Goal: Task Accomplishment & Management: Manage account settings

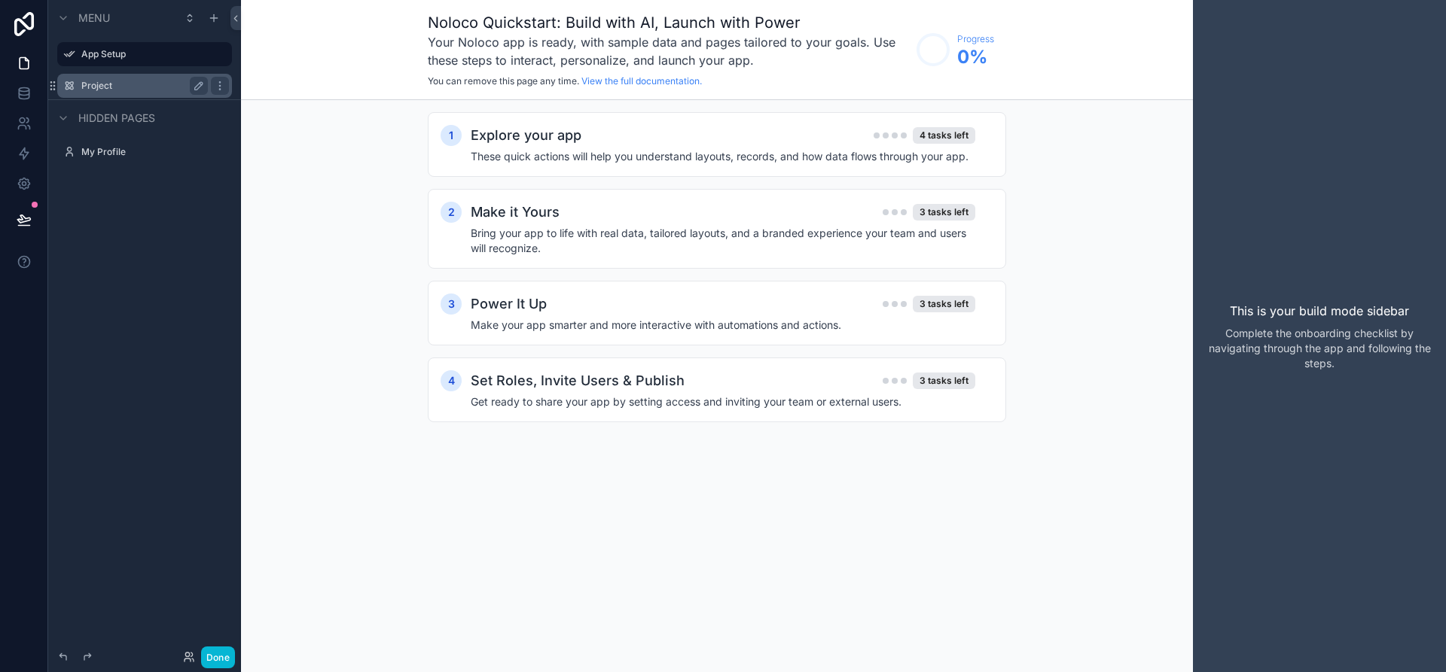
click at [118, 95] on div "Project" at bounding box center [144, 86] width 169 height 24
click at [822, 149] on h4 "These quick actions will help you understand layouts, records, and how data flo…" at bounding box center [723, 156] width 504 height 15
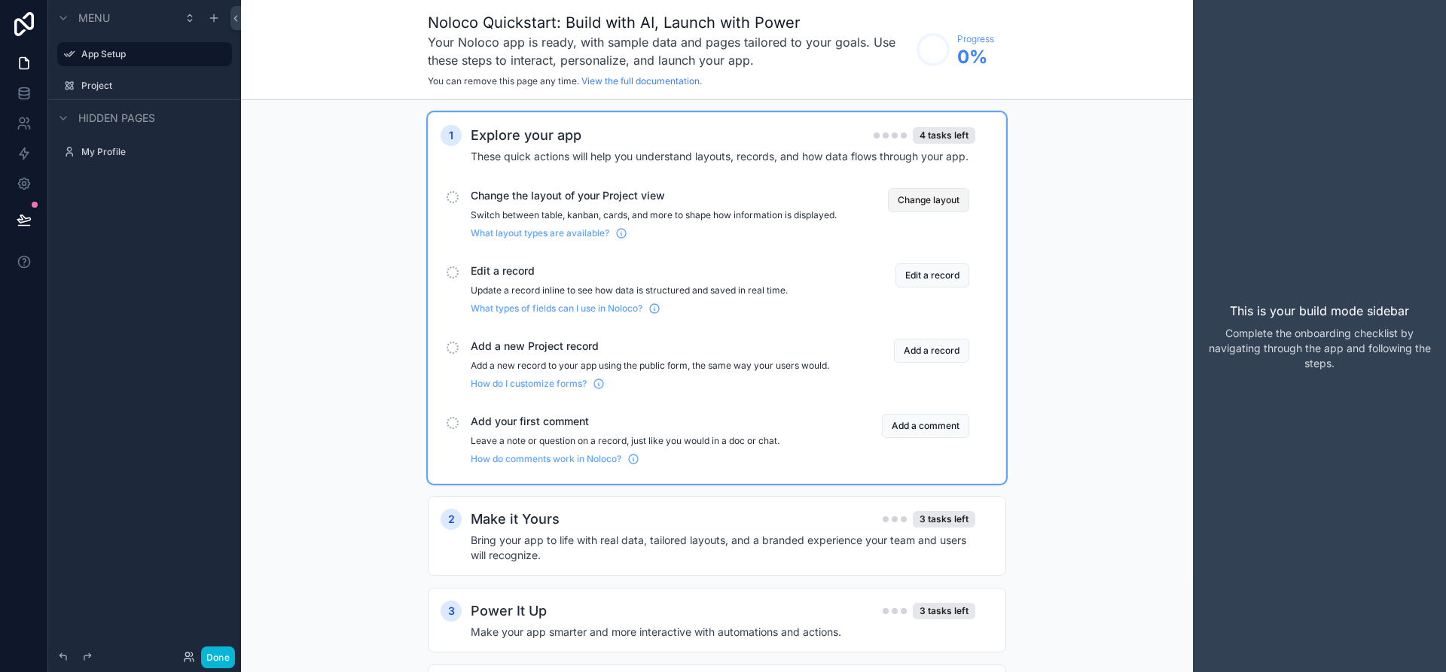
click at [907, 206] on button "Change layout" at bounding box center [928, 200] width 81 height 24
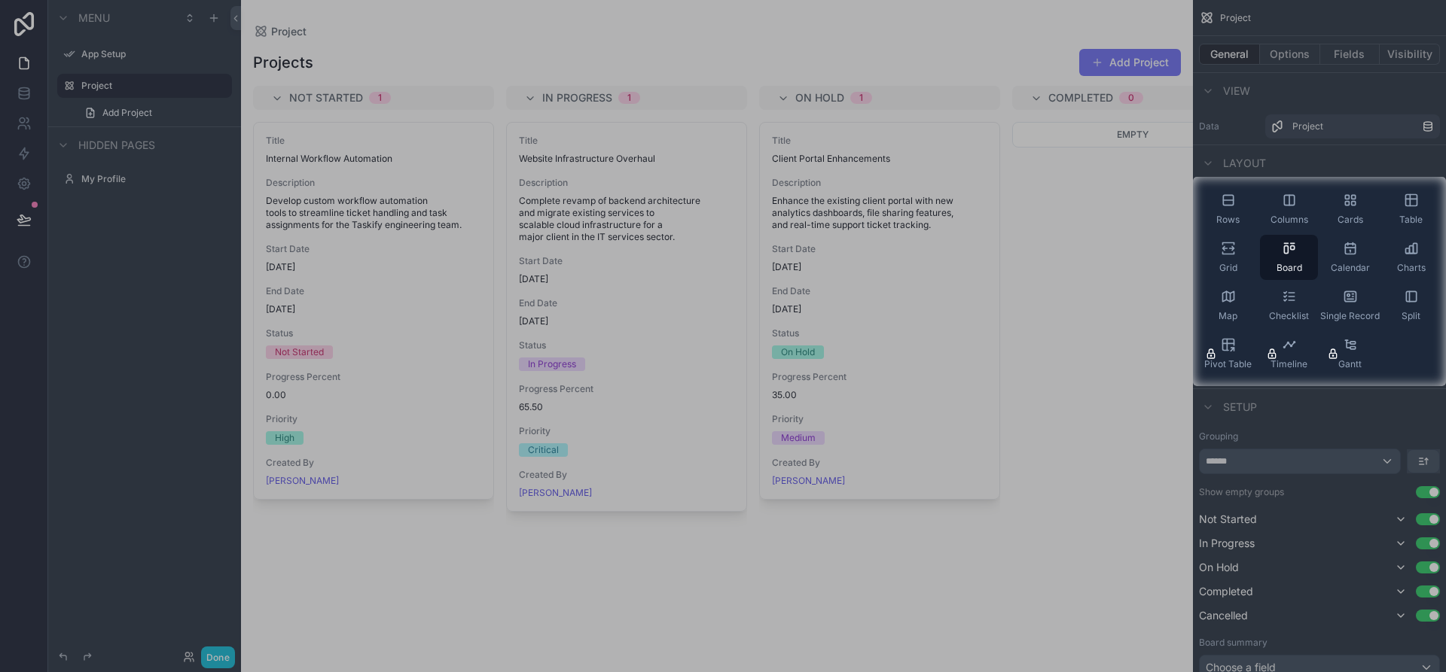
click at [1168, 374] on div at bounding box center [596, 281] width 1193 height 209
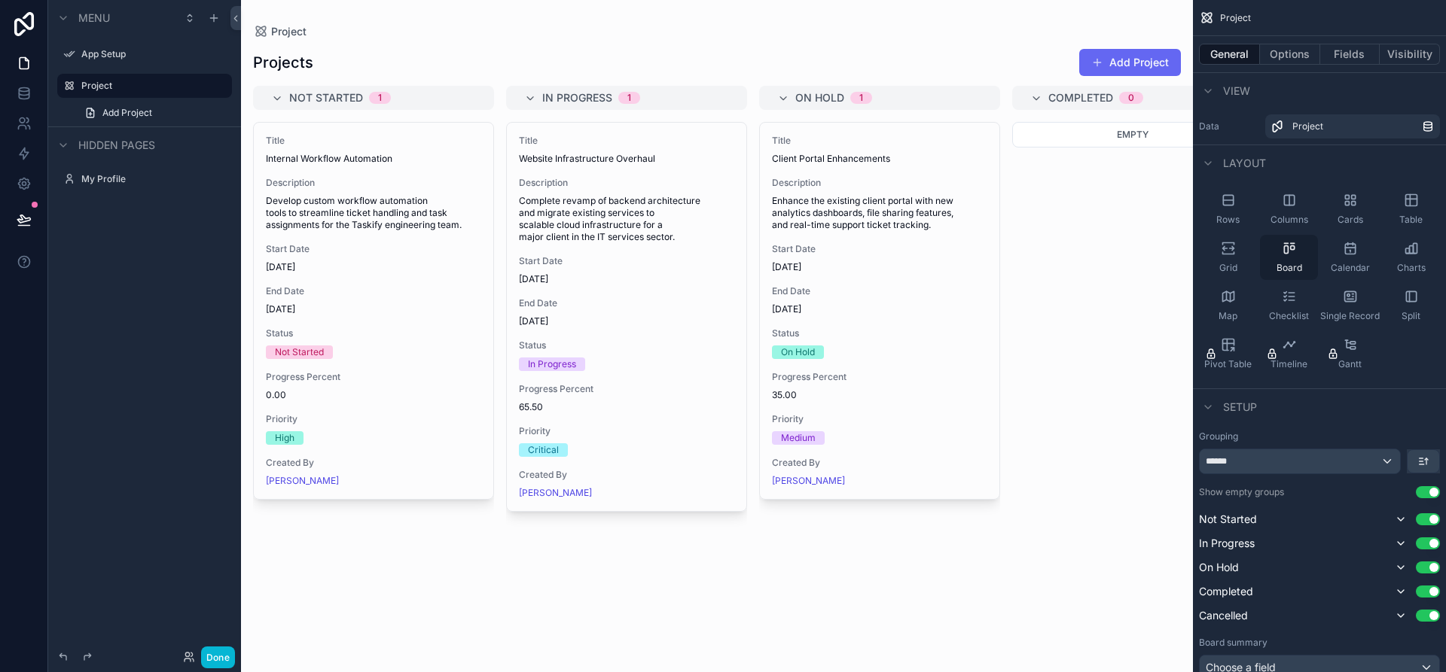
click at [1273, 267] on div "Board" at bounding box center [1289, 257] width 58 height 45
click at [117, 62] on div "App Setup" at bounding box center [144, 54] width 126 height 18
click at [129, 52] on label "App Setup" at bounding box center [141, 54] width 120 height 12
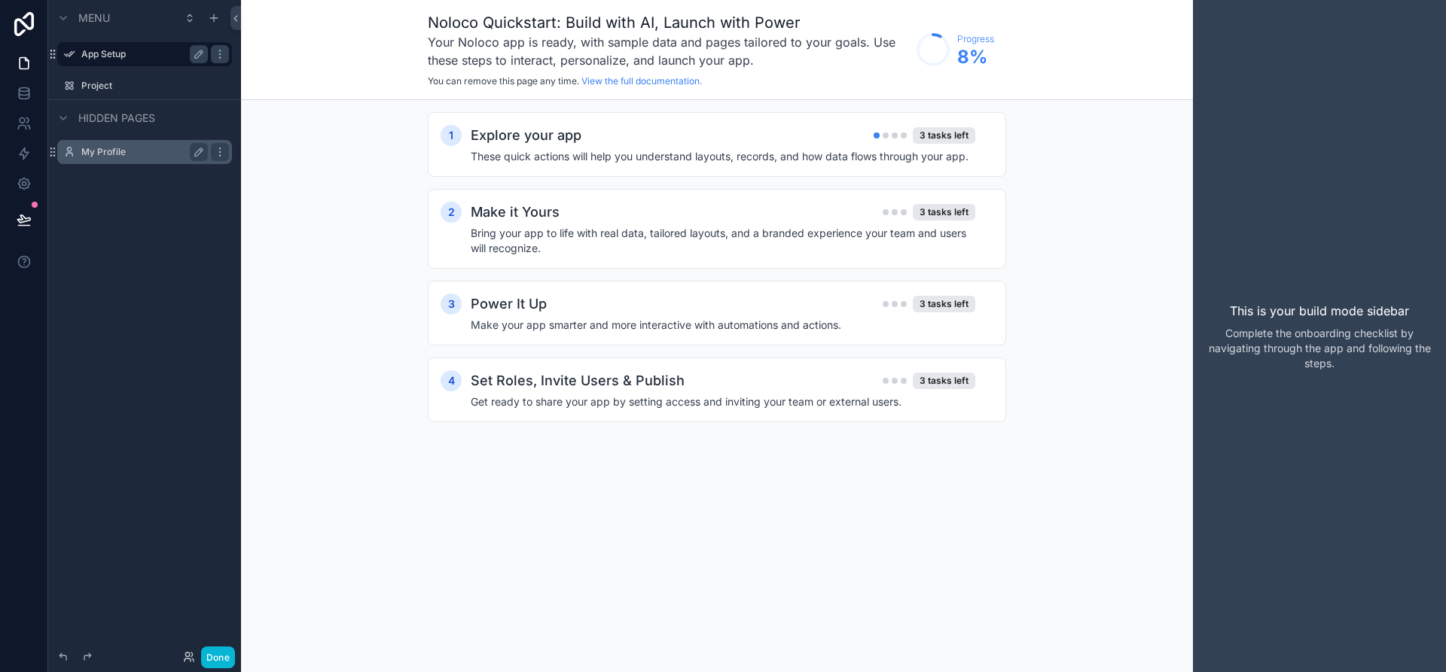
click at [121, 152] on label "My Profile" at bounding box center [141, 152] width 120 height 12
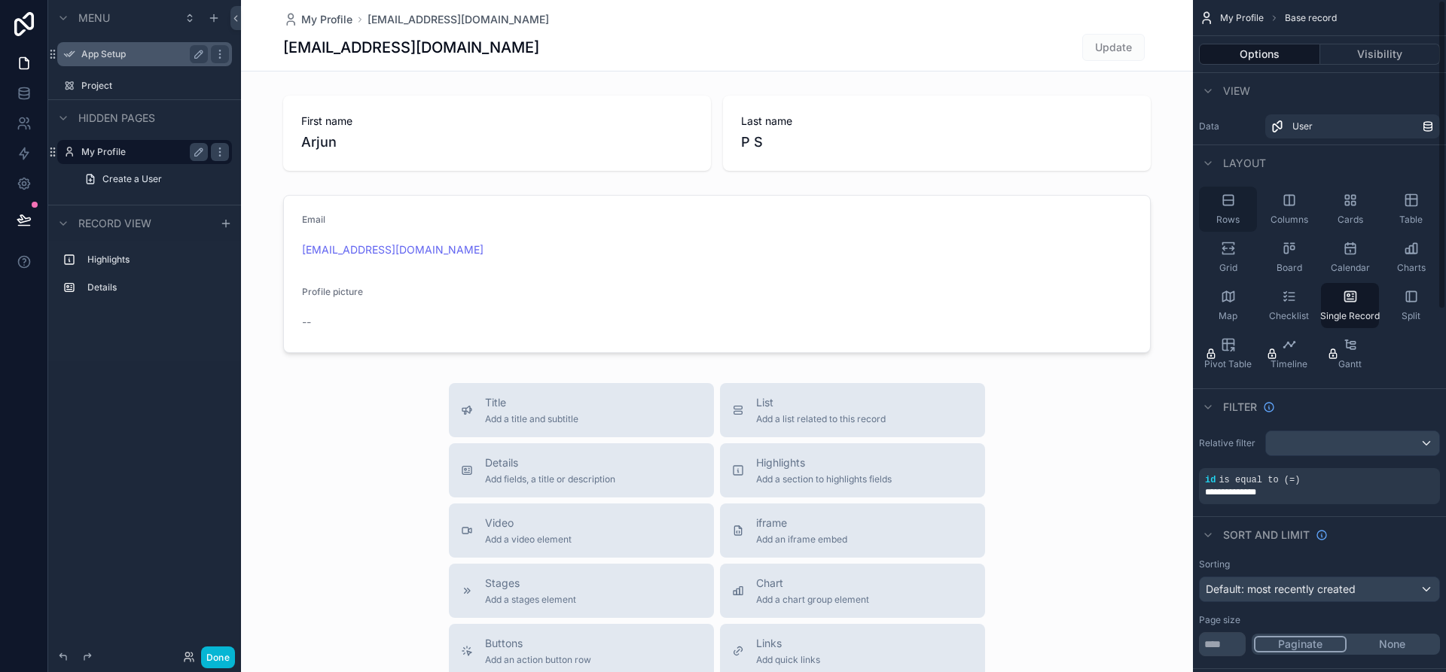
click at [1234, 212] on div "Rows" at bounding box center [1228, 209] width 58 height 45
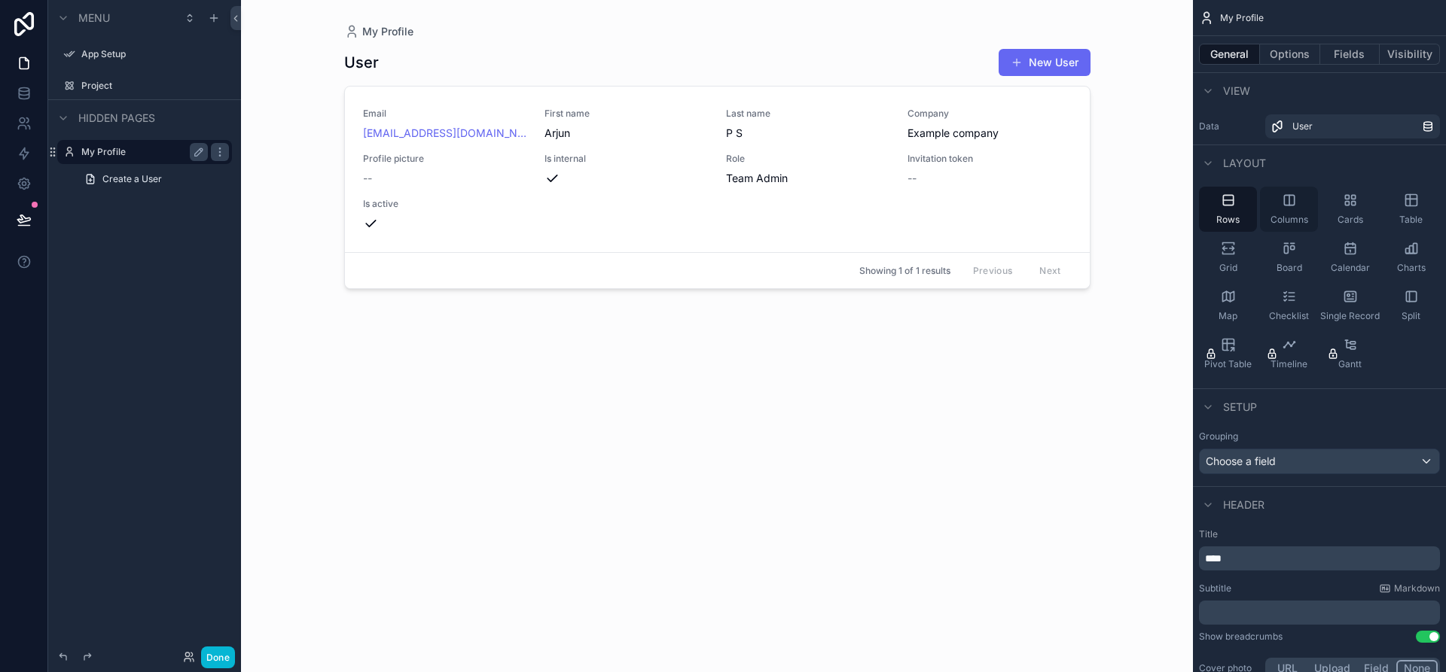
click at [1272, 206] on div "Columns" at bounding box center [1289, 209] width 58 height 45
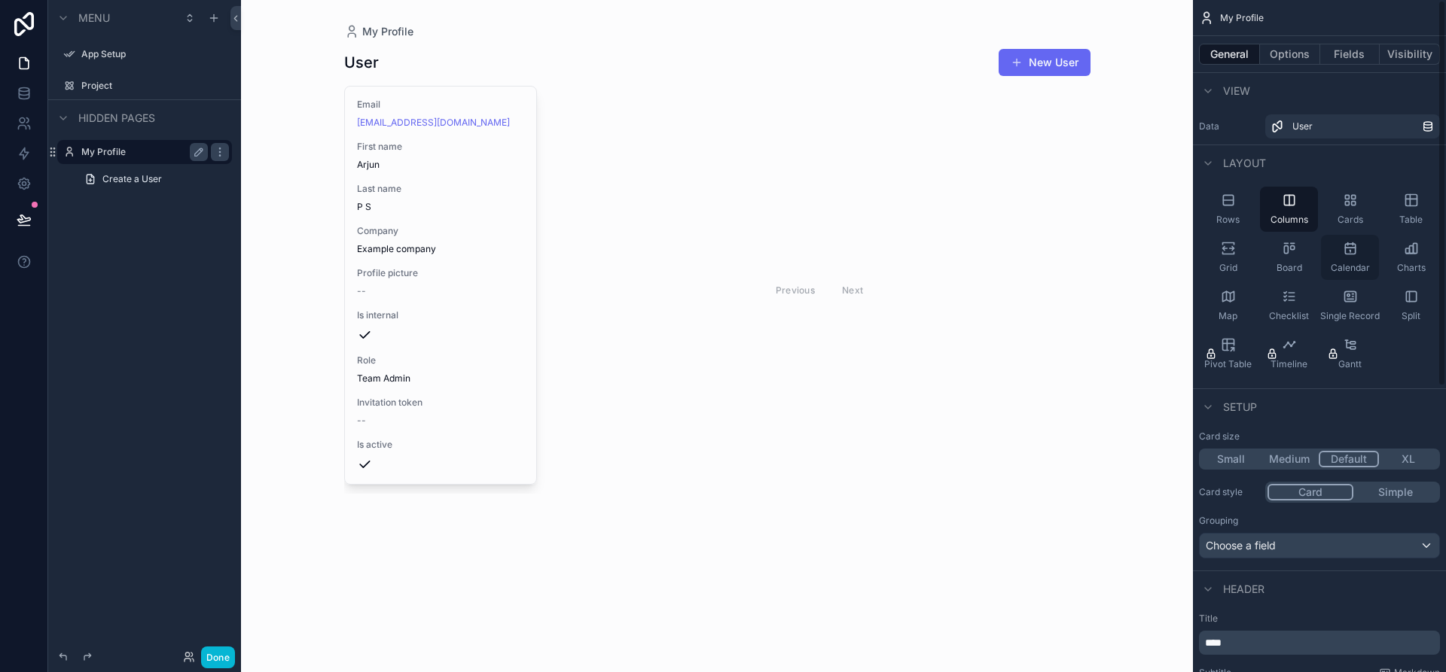
click at [1334, 247] on div "Calendar" at bounding box center [1350, 257] width 58 height 45
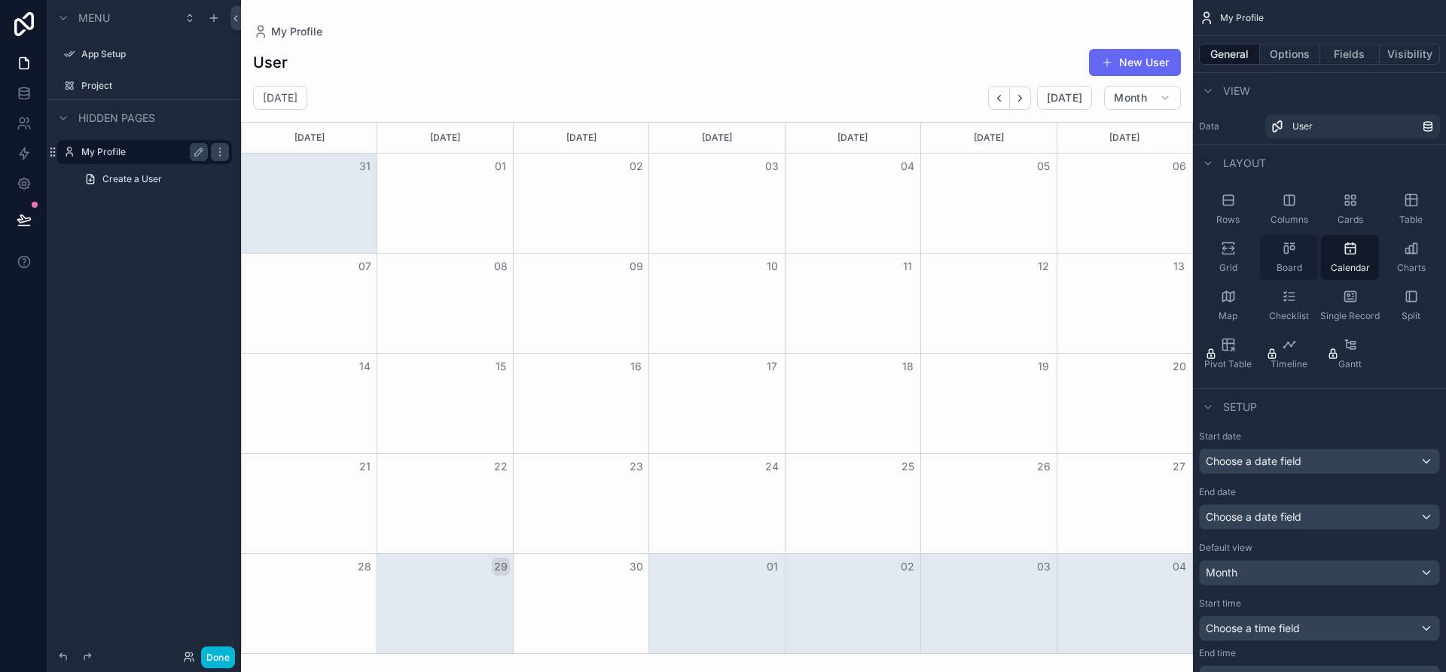
click at [1294, 248] on icon "scrollable content" at bounding box center [1292, 248] width 4 height 4
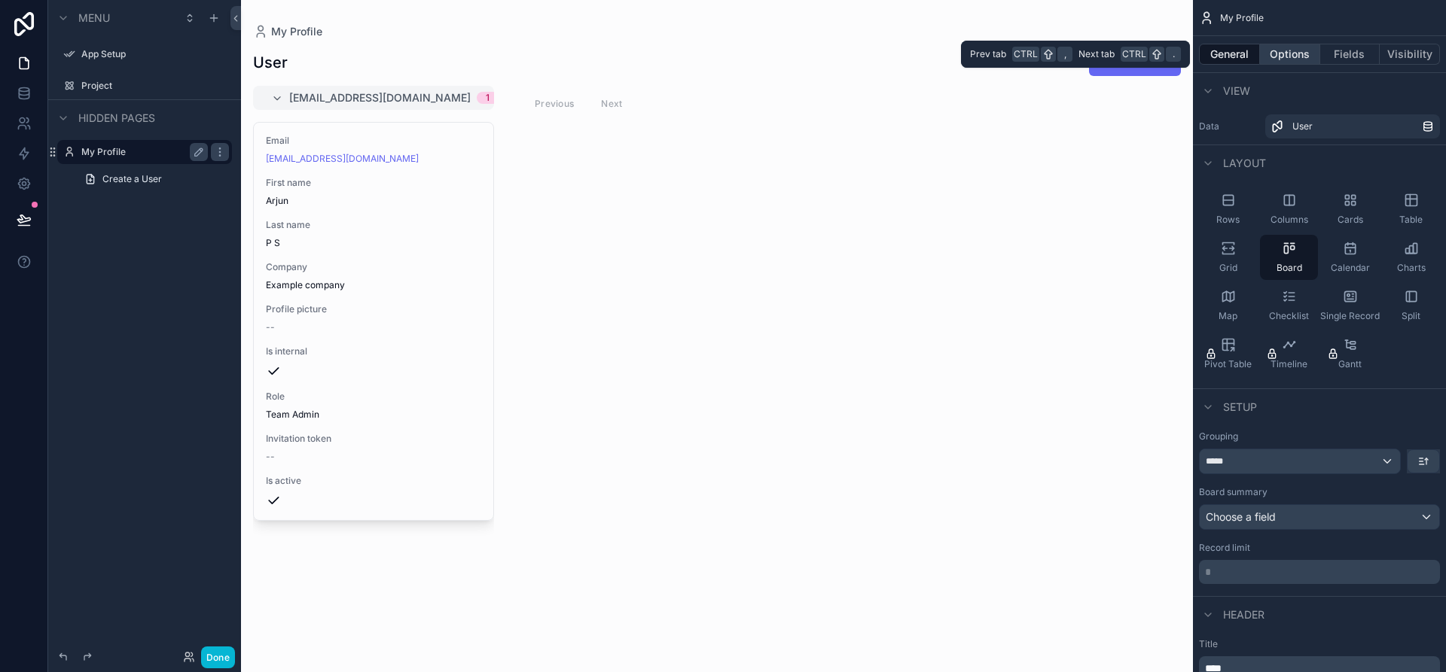
click at [1282, 58] on button "Options" at bounding box center [1290, 54] width 60 height 21
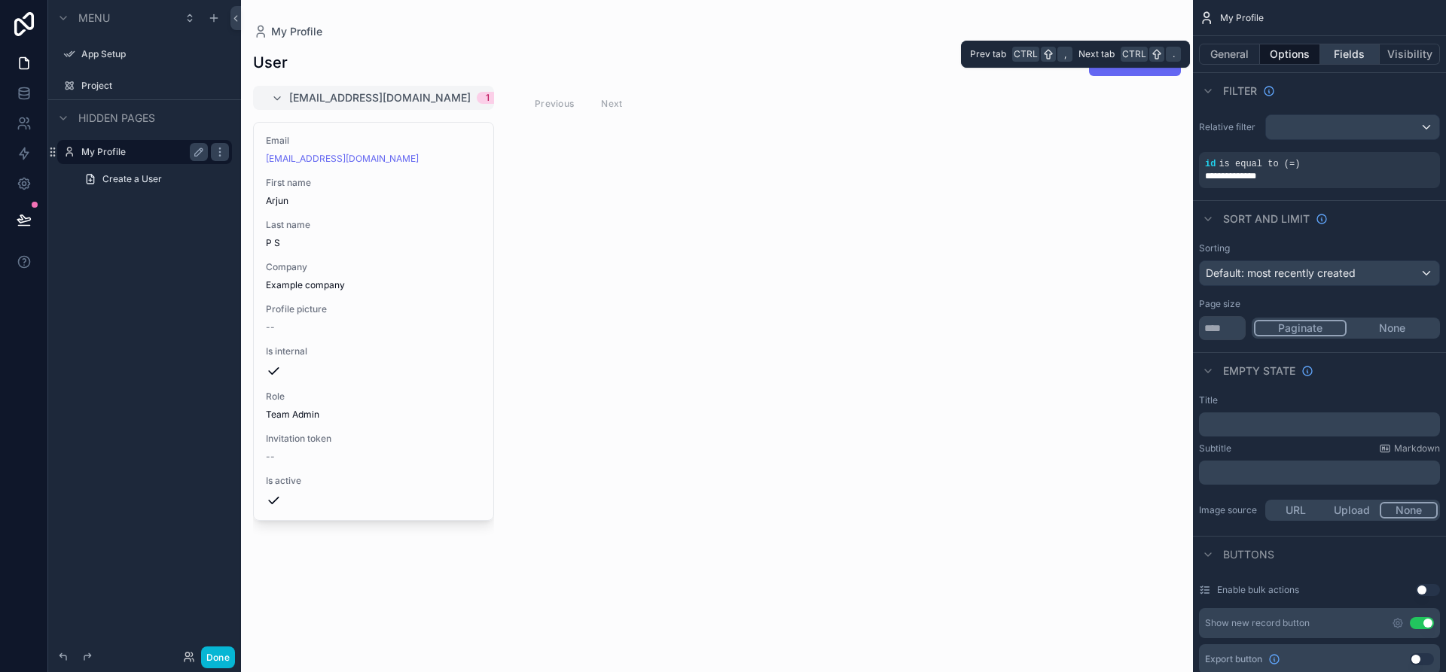
click at [1343, 50] on button "Fields" at bounding box center [1350, 54] width 60 height 21
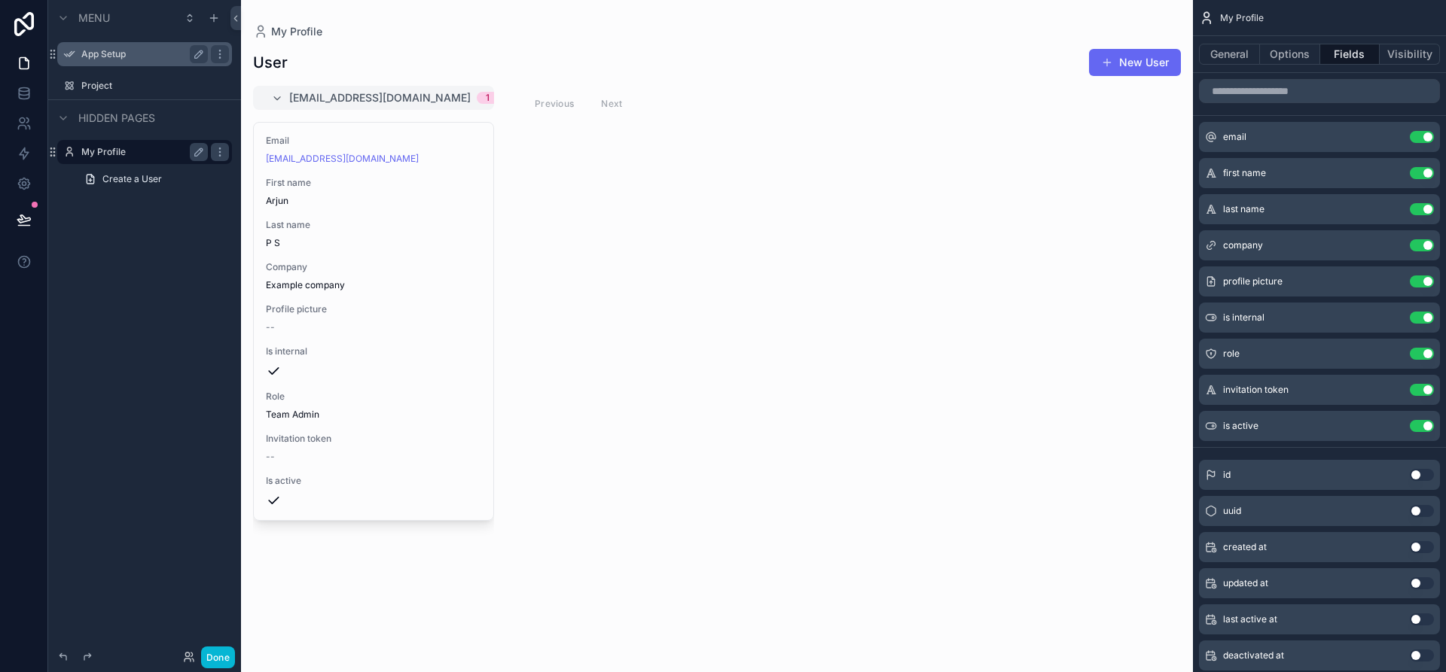
click at [134, 45] on div "App Setup" at bounding box center [144, 54] width 126 height 18
click at [128, 51] on label "App Setup" at bounding box center [141, 54] width 120 height 12
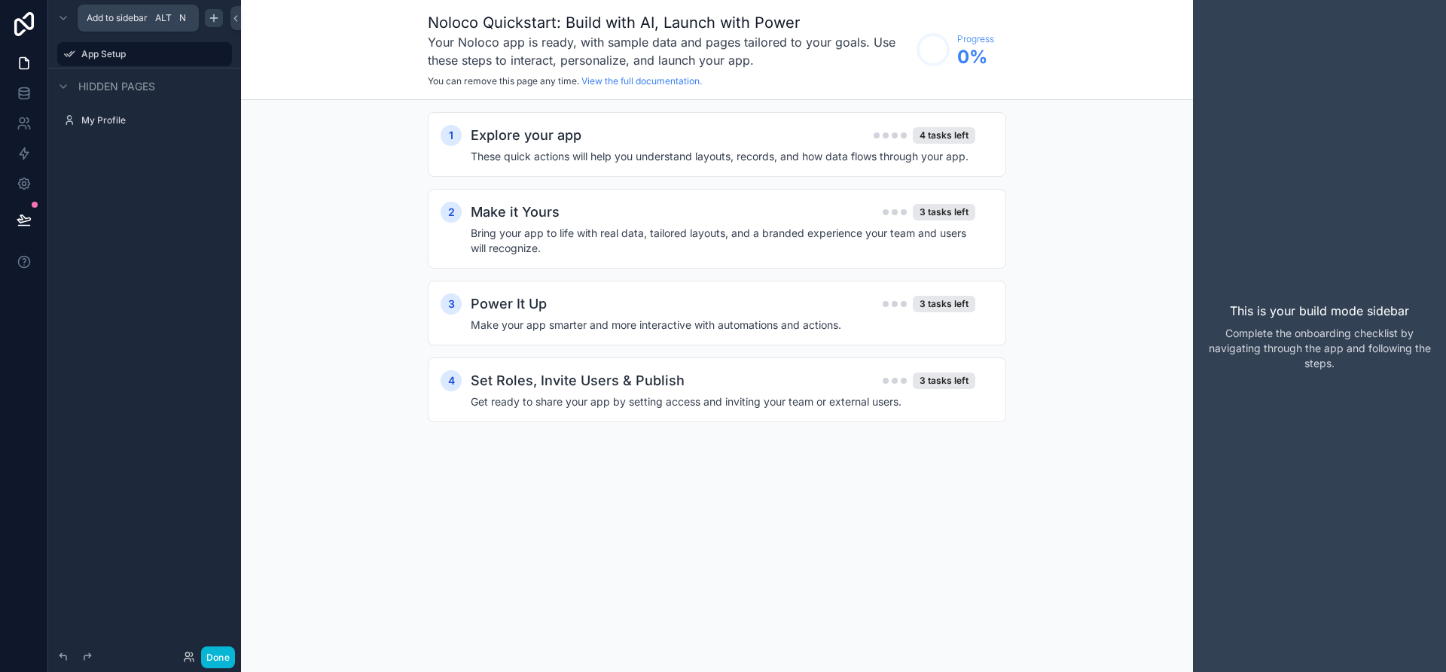
click at [218, 16] on icon "scrollable content" at bounding box center [214, 18] width 12 height 12
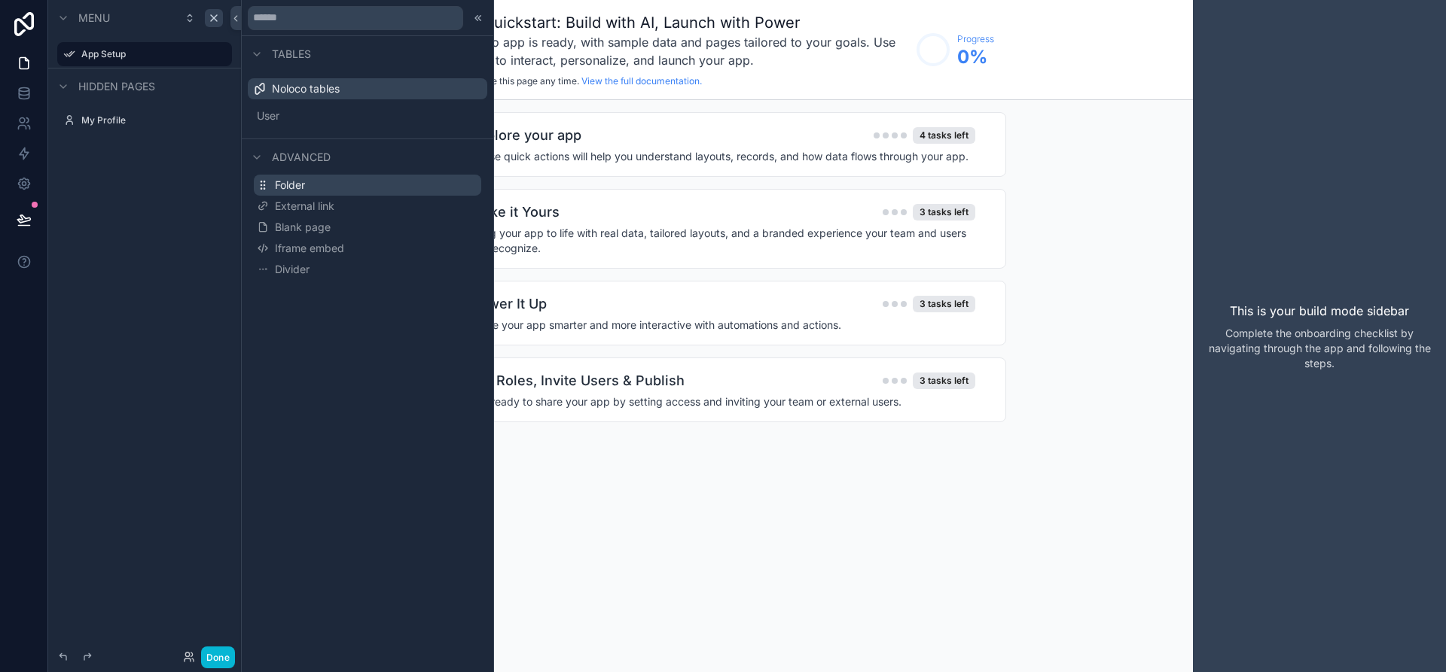
click at [334, 181] on button "Folder" at bounding box center [367, 185] width 227 height 21
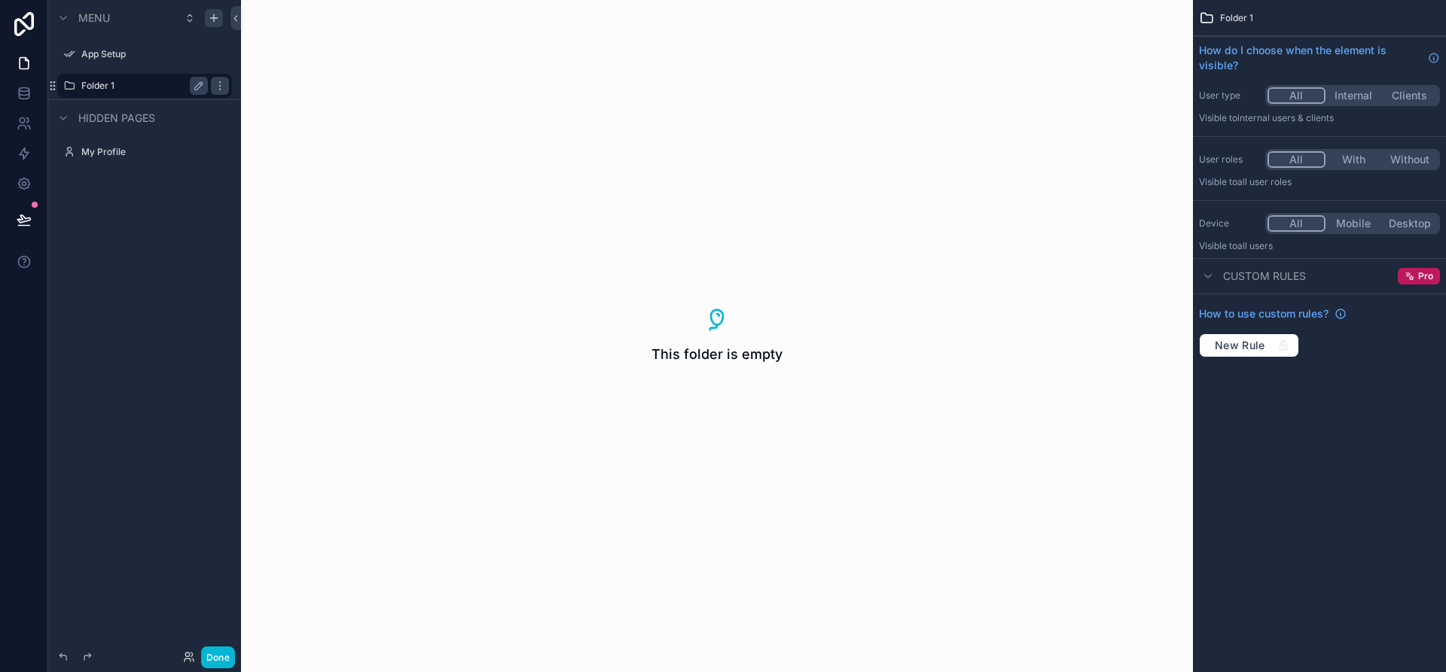
click at [101, 82] on label "Folder 1" at bounding box center [141, 86] width 120 height 12
click at [202, 88] on icon "scrollable content" at bounding box center [199, 86] width 12 height 12
click at [116, 84] on input "********" at bounding box center [132, 86] width 102 height 18
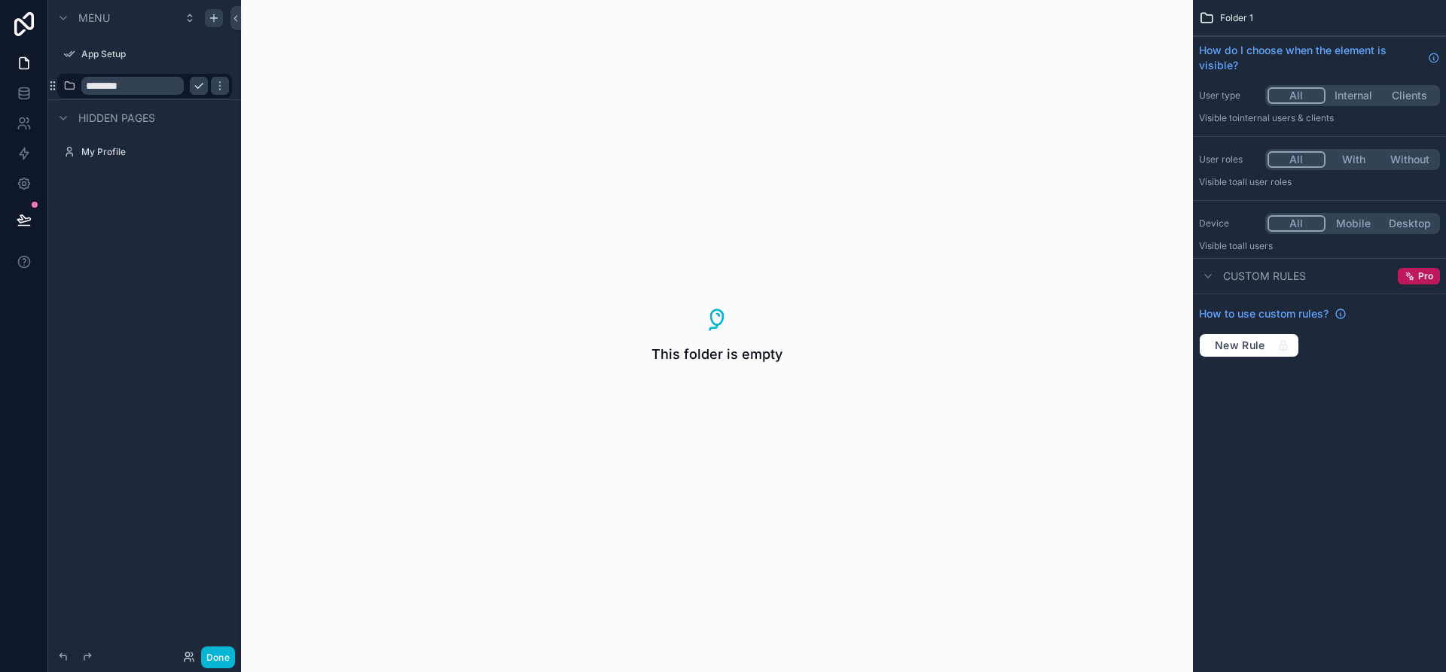
click at [116, 84] on input "********" at bounding box center [132, 86] width 102 height 18
type input "*****"
click at [640, 251] on div "This folder is empty" at bounding box center [717, 336] width 952 height 672
click at [221, 256] on div "Menu App Setup ***** Hidden pages My Profile" at bounding box center [144, 327] width 193 height 654
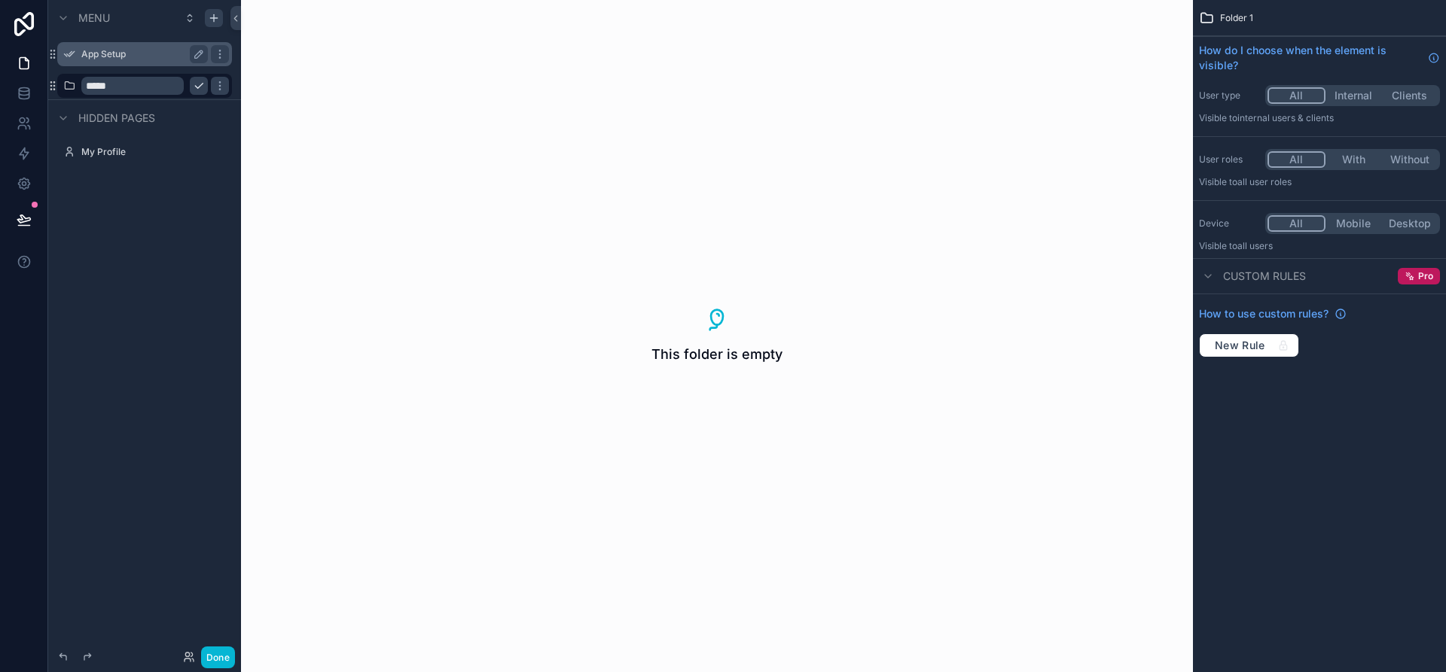
click at [133, 61] on div "App Setup" at bounding box center [144, 54] width 126 height 18
click at [115, 51] on label "App Setup" at bounding box center [141, 54] width 120 height 12
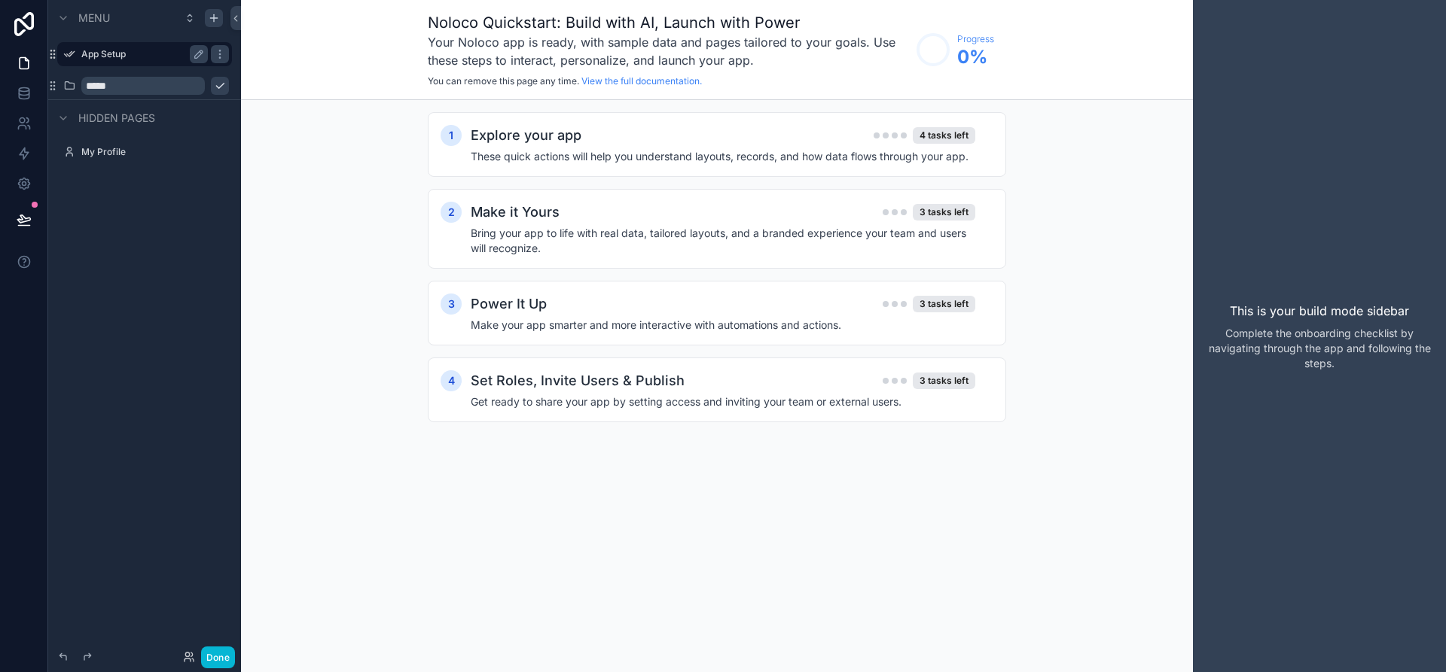
click at [211, 88] on button "scrollable content" at bounding box center [220, 86] width 18 height 18
click at [176, 255] on div "Menu App Setup Tasks Hidden pages My Profile" at bounding box center [144, 327] width 193 height 654
click at [116, 80] on label "Tasks" at bounding box center [141, 86] width 120 height 12
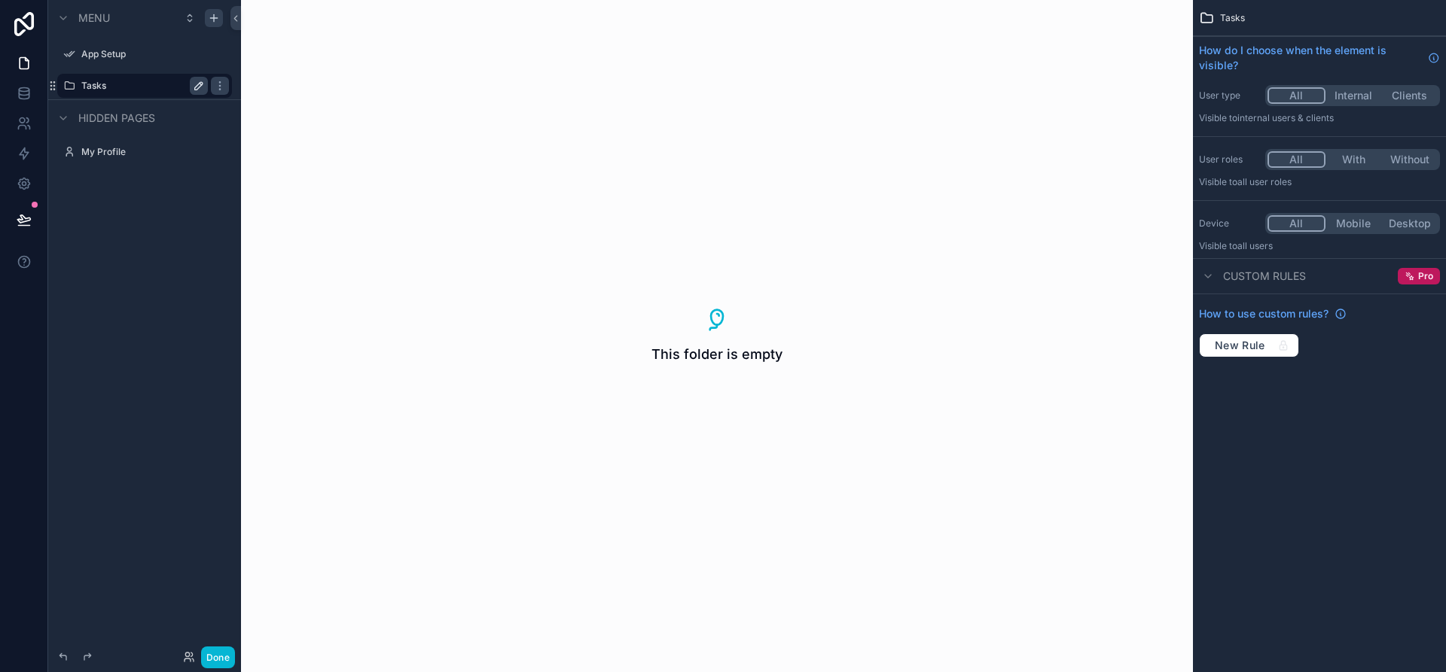
click at [200, 81] on icon "scrollable content" at bounding box center [199, 86] width 12 height 12
click at [221, 80] on icon "scrollable content" at bounding box center [220, 86] width 12 height 12
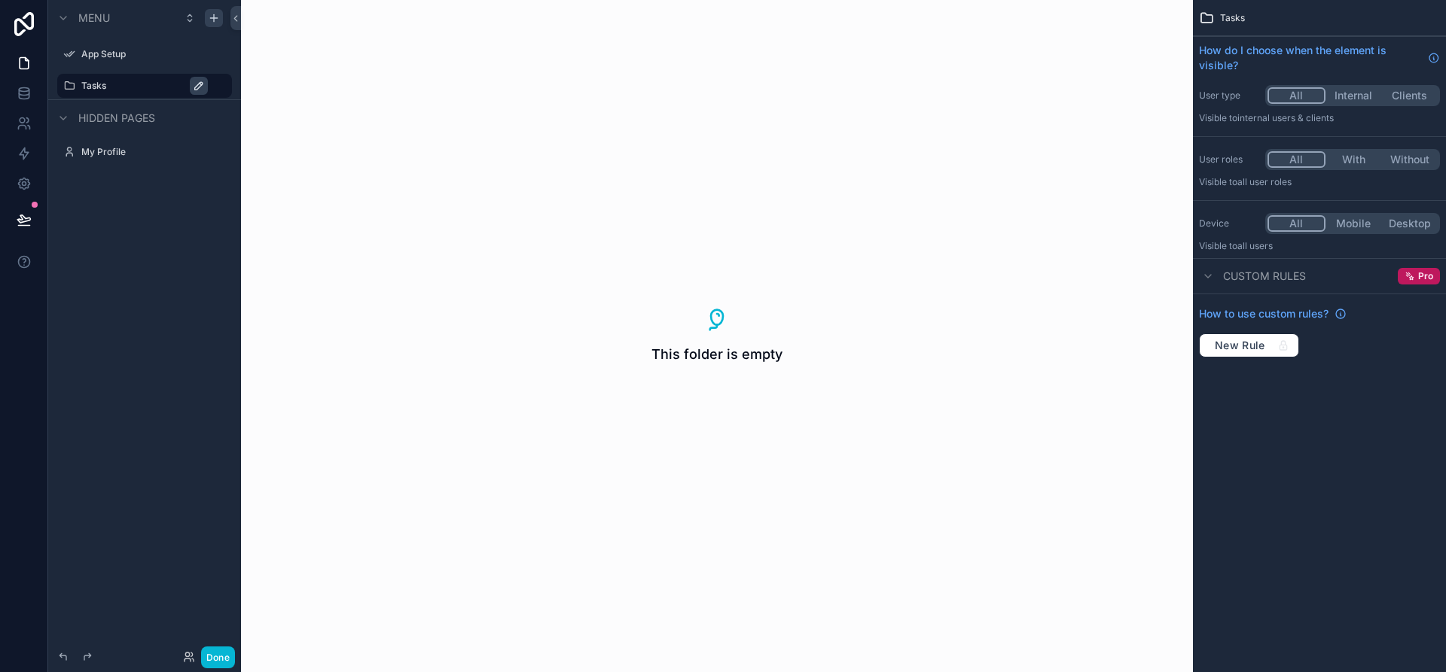
click at [160, 345] on div "Menu App Setup Tasks Hidden pages My Profile" at bounding box center [144, 327] width 193 height 654
click at [127, 83] on label "Tasks" at bounding box center [152, 86] width 142 height 12
click at [349, 212] on div "This folder is empty" at bounding box center [717, 336] width 952 height 672
click at [1343, 97] on button "Internal" at bounding box center [1353, 95] width 58 height 17
click at [1295, 95] on button "All" at bounding box center [1296, 95] width 58 height 17
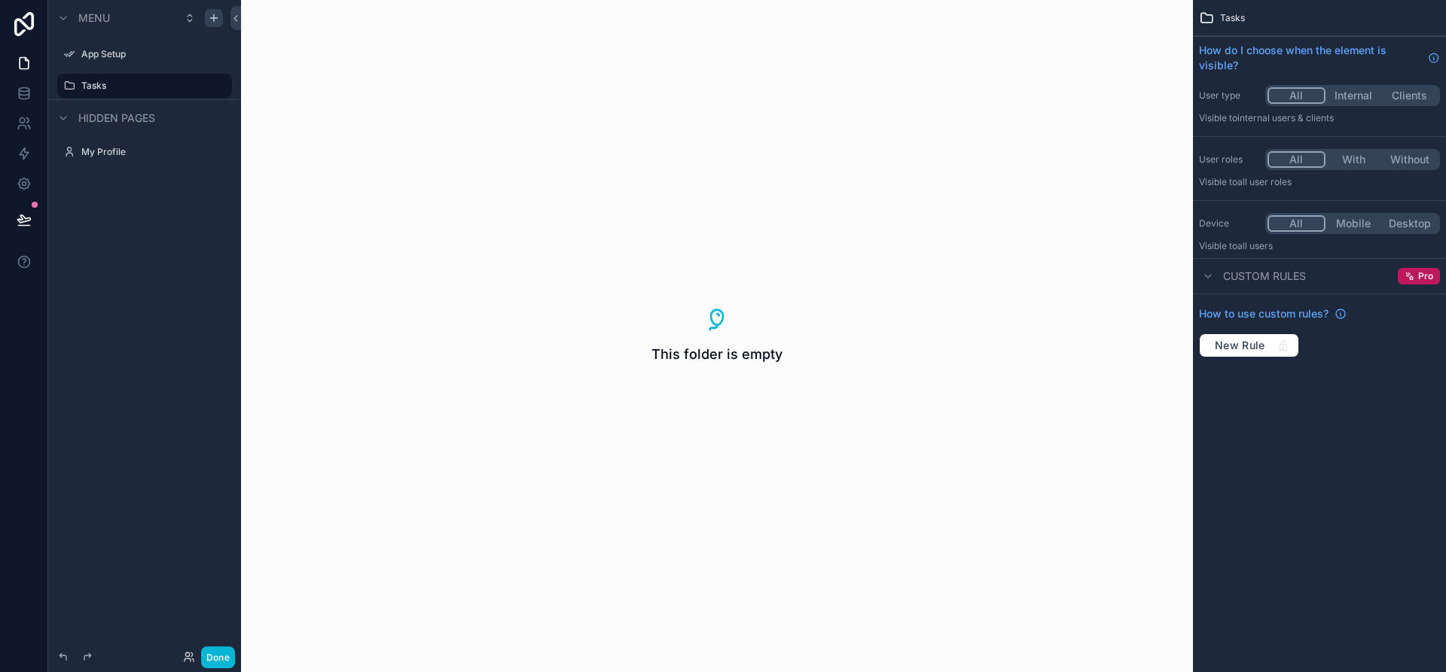
click at [1235, 17] on span "Tasks" at bounding box center [1232, 18] width 25 height 12
click at [1229, 262] on div "Custom rules Pro" at bounding box center [1319, 276] width 253 height 36
click at [1210, 270] on div "scrollable content" at bounding box center [1208, 276] width 18 height 18
click at [1209, 276] on icon "scrollable content" at bounding box center [1207, 276] width 3 height 6
click at [61, 9] on div "scrollable content" at bounding box center [63, 18] width 18 height 18
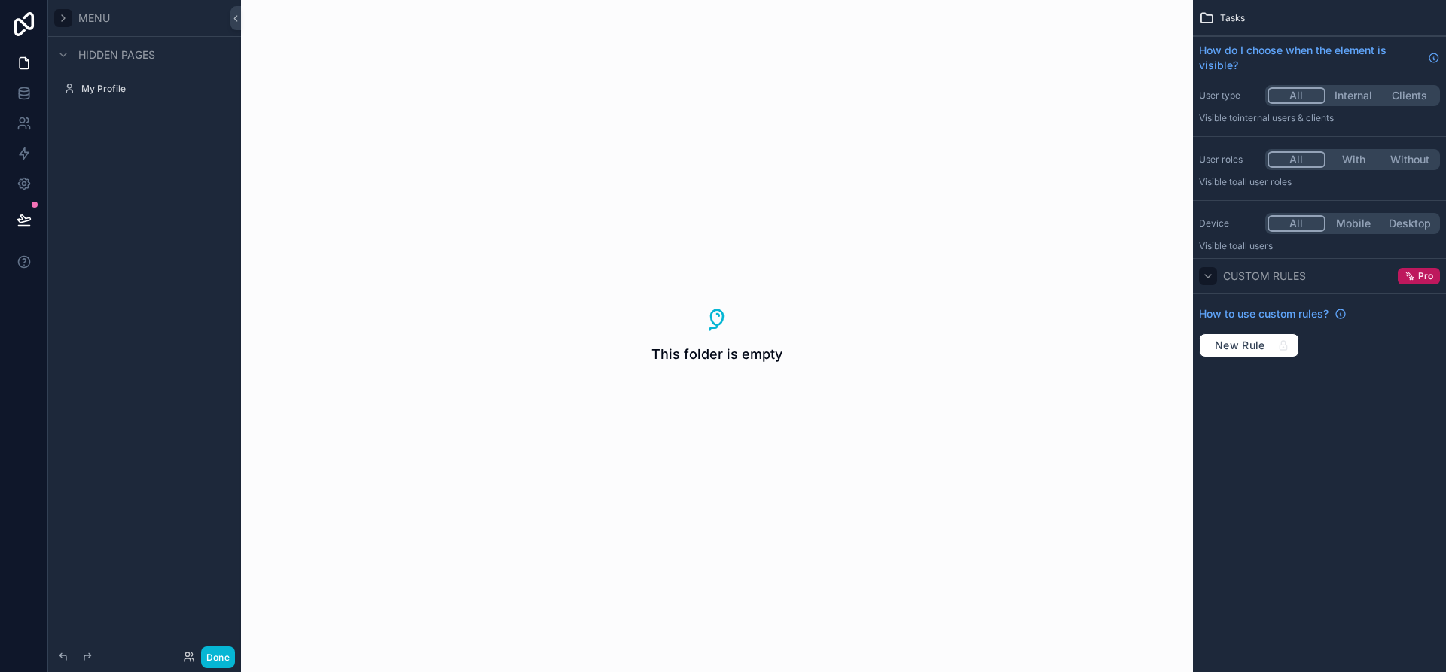
click at [61, 9] on div "scrollable content" at bounding box center [63, 18] width 18 height 18
click at [207, 18] on div "scrollable content" at bounding box center [214, 18] width 18 height 18
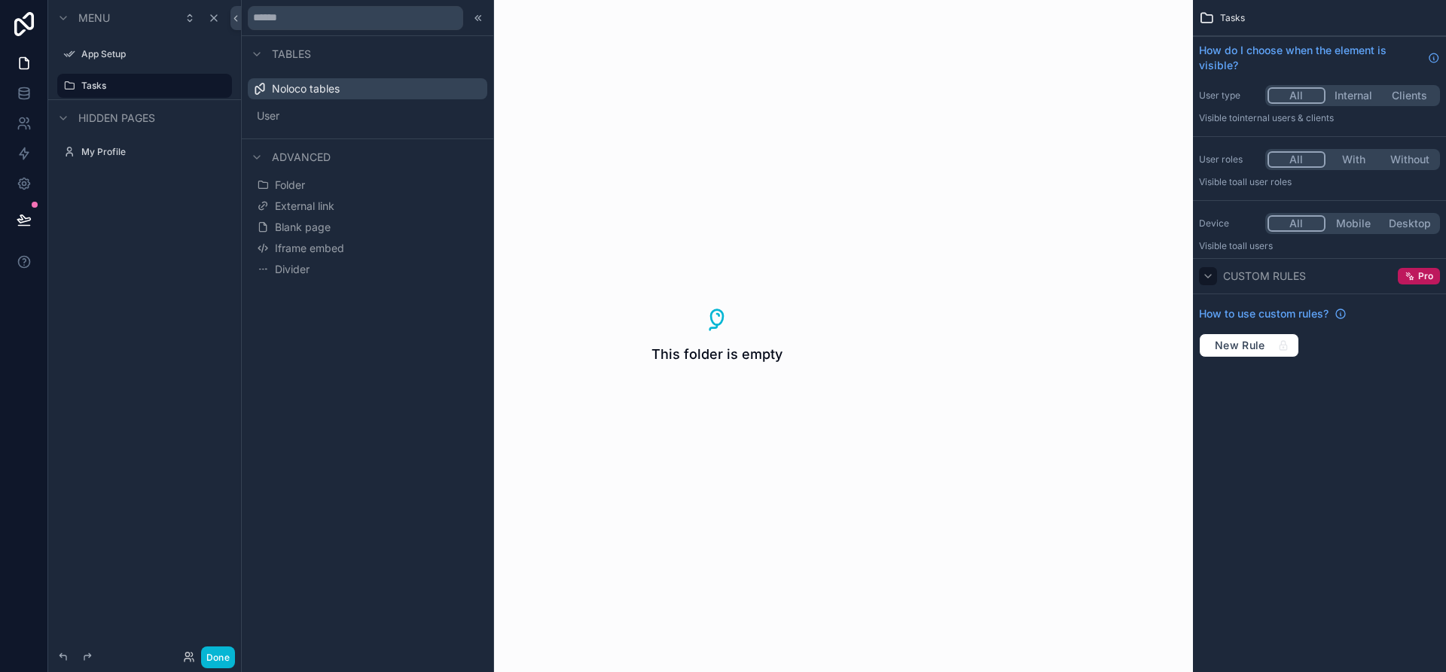
click at [564, 424] on div "This folder is empty" at bounding box center [717, 336] width 952 height 672
click at [474, 23] on icon at bounding box center [478, 18] width 12 height 12
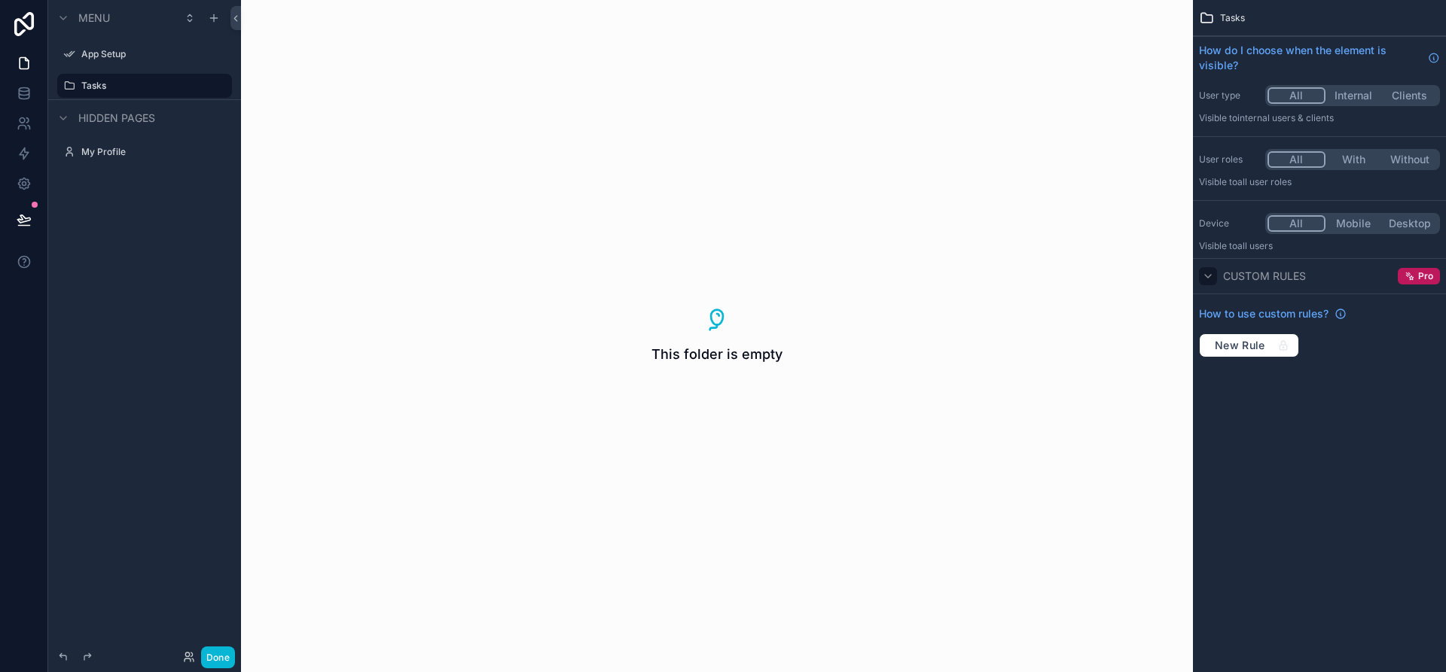
click at [740, 356] on span "This folder is empty" at bounding box center [716, 354] width 131 height 21
click at [218, 56] on icon "scrollable content" at bounding box center [220, 54] width 12 height 12
click at [207, 265] on div "Menu App Setup Tasks Hidden pages My Profile" at bounding box center [144, 327] width 193 height 654
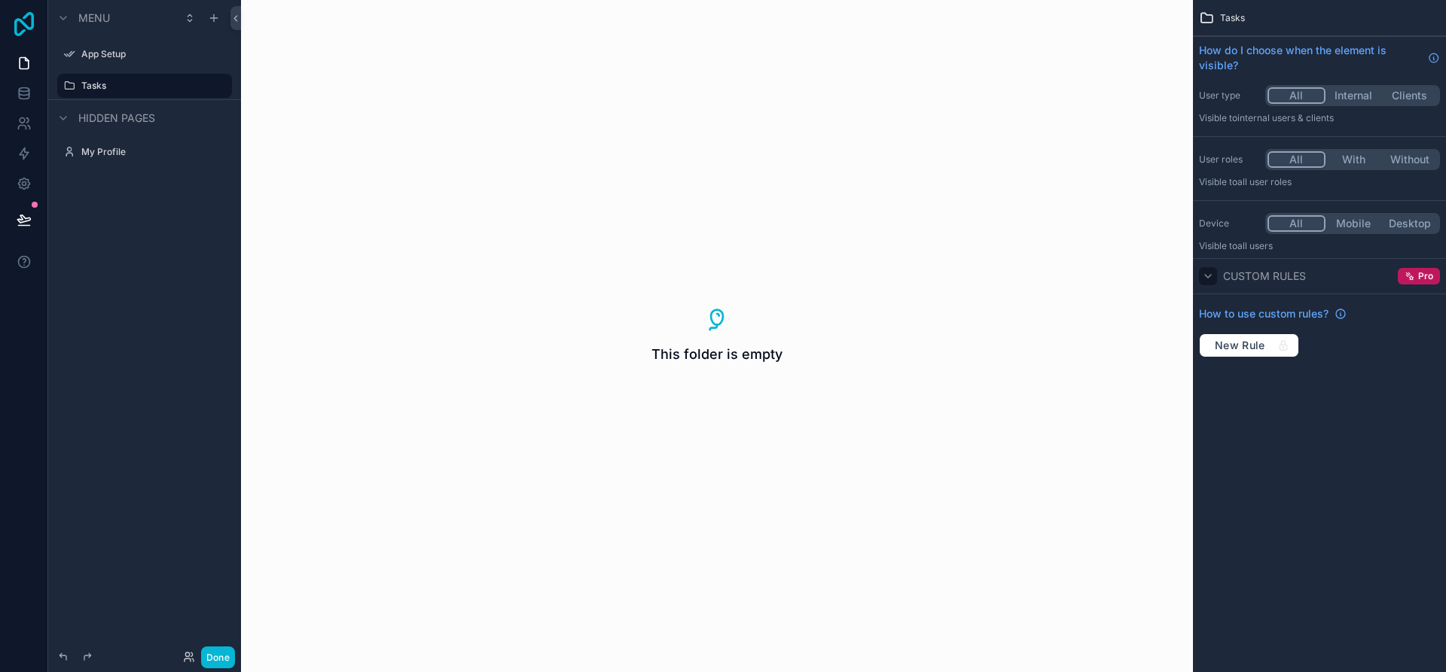
click at [26, 25] on icon at bounding box center [24, 24] width 20 height 24
